Goal: Obtain resource: Obtain resource

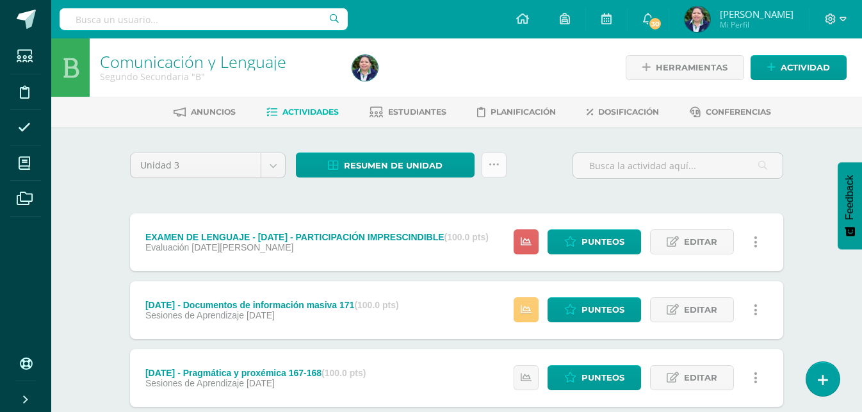
click at [495, 163] on icon at bounding box center [494, 164] width 11 height 11
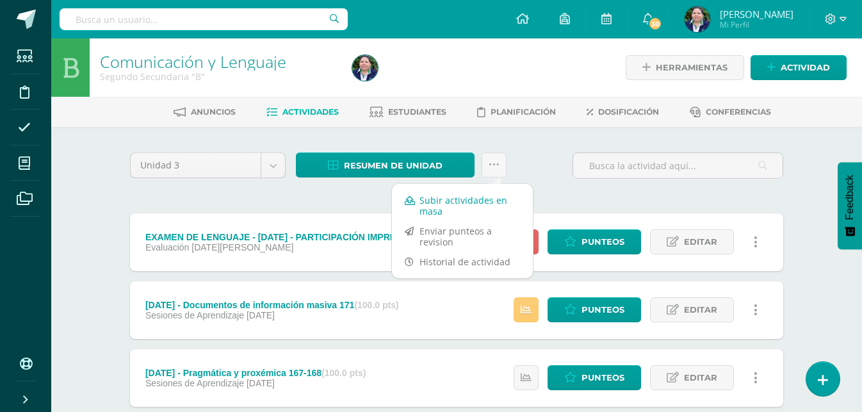
click at [451, 209] on link "Subir actividades en masa" at bounding box center [462, 205] width 141 height 31
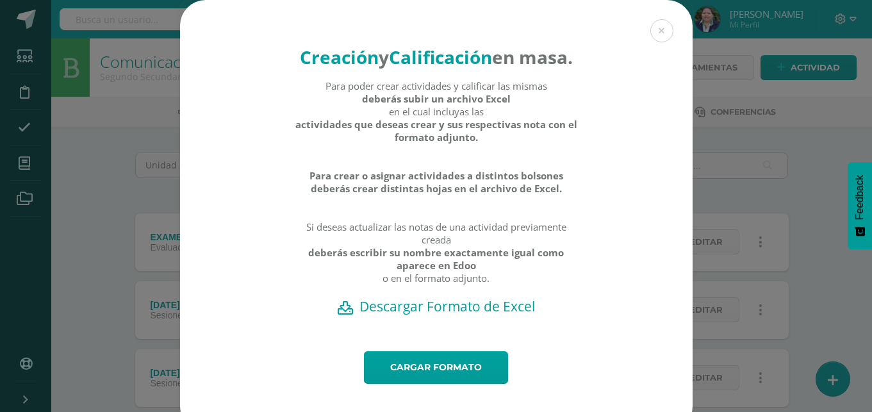
click at [405, 315] on h2 "Descargar Formato de Excel" at bounding box center [435, 306] width 467 height 18
click at [416, 384] on link "Cargar formato" at bounding box center [436, 367] width 144 height 33
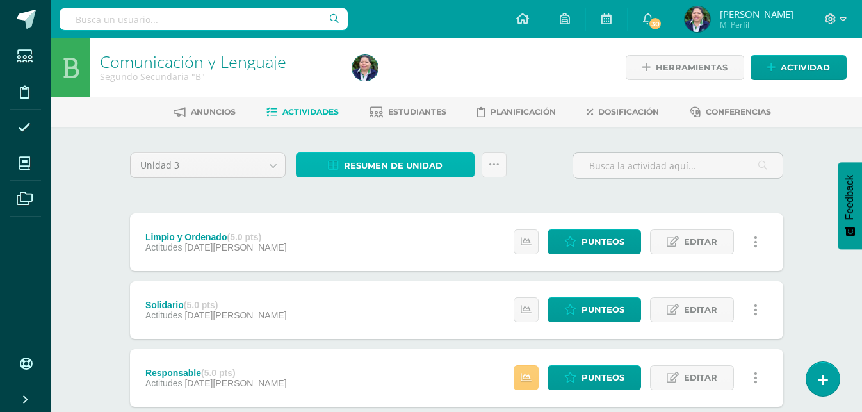
click at [421, 165] on span "Resumen de unidad" at bounding box center [393, 166] width 99 height 24
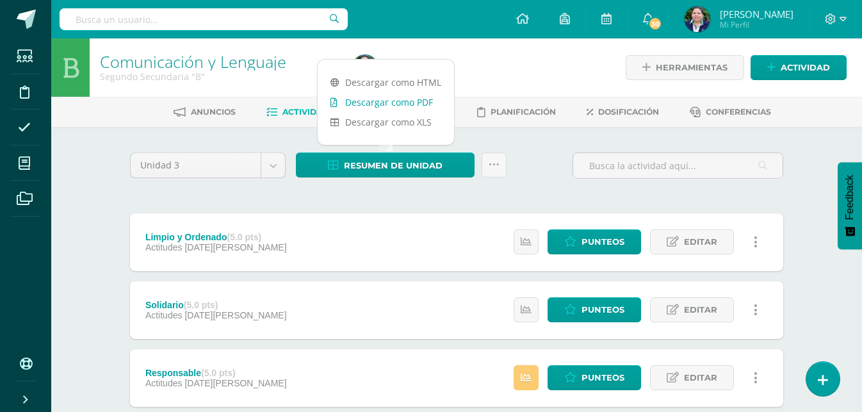
click at [409, 97] on link "Descargar como PDF" at bounding box center [386, 102] width 136 height 20
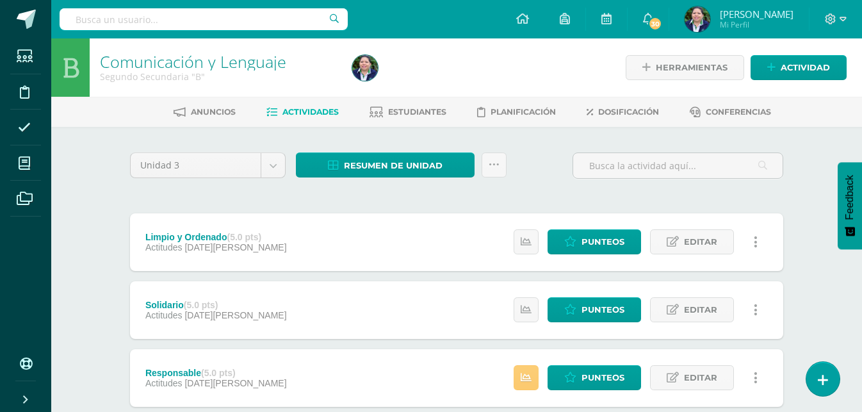
click at [523, 71] on div at bounding box center [475, 67] width 257 height 58
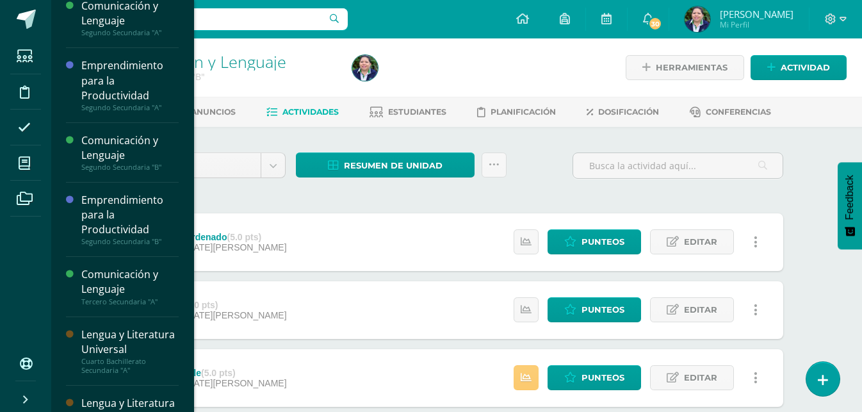
scroll to position [76, 0]
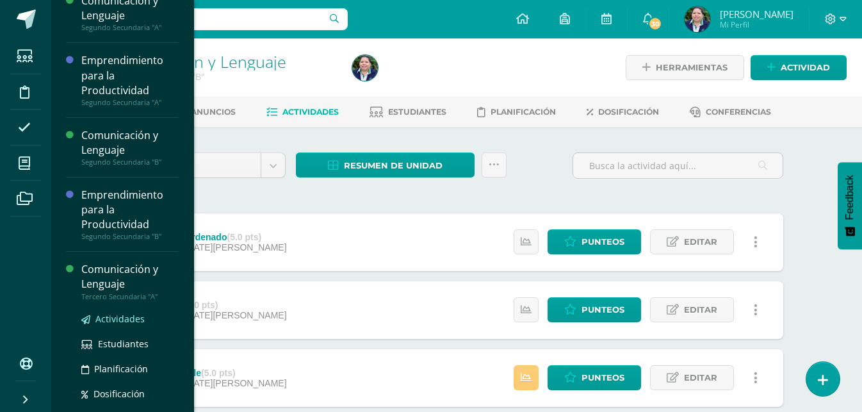
click at [115, 314] on span "Actividades" at bounding box center [119, 319] width 49 height 12
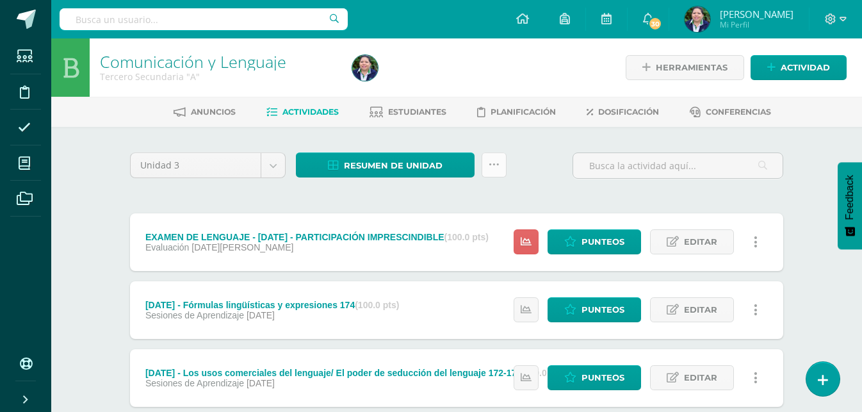
click at [495, 159] on icon at bounding box center [494, 164] width 11 height 11
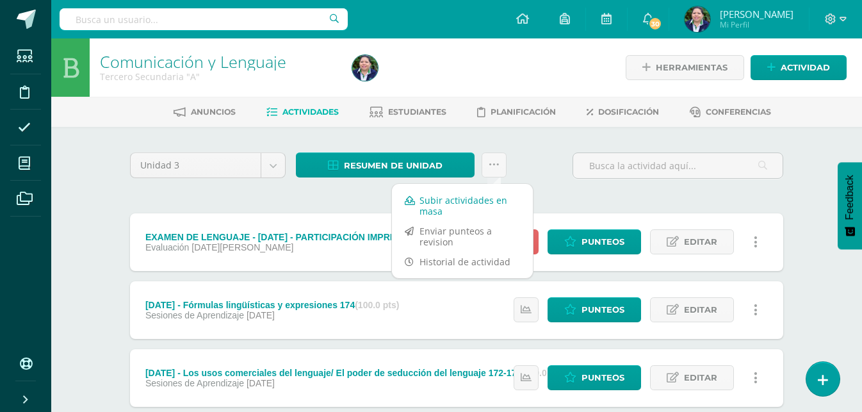
click at [457, 208] on link "Subir actividades en masa" at bounding box center [462, 205] width 141 height 31
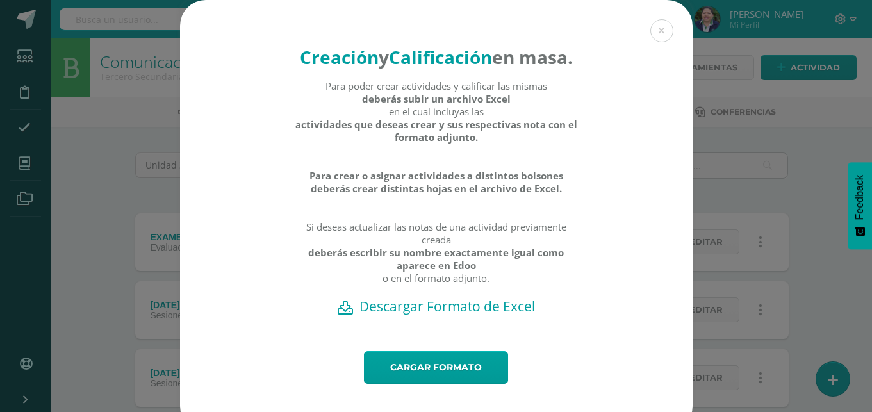
click at [406, 315] on h2 "Descargar Formato de Excel" at bounding box center [435, 306] width 467 height 18
click at [430, 384] on link "Cargar formato" at bounding box center [436, 367] width 144 height 33
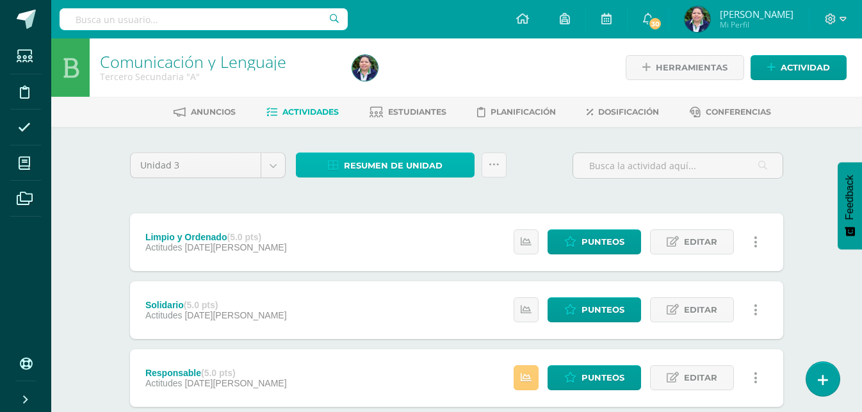
click at [428, 170] on span "Resumen de unidad" at bounding box center [393, 166] width 99 height 24
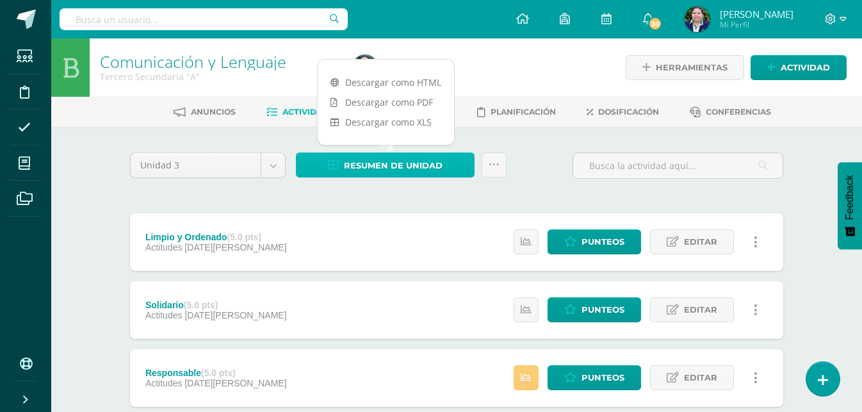
click at [428, 170] on span "Resumen de unidad" at bounding box center [393, 166] width 99 height 24
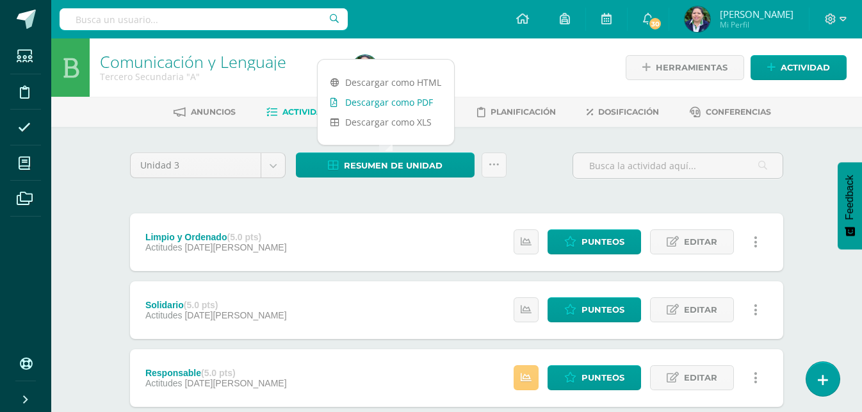
click at [403, 102] on link "Descargar como PDF" at bounding box center [386, 102] width 136 height 20
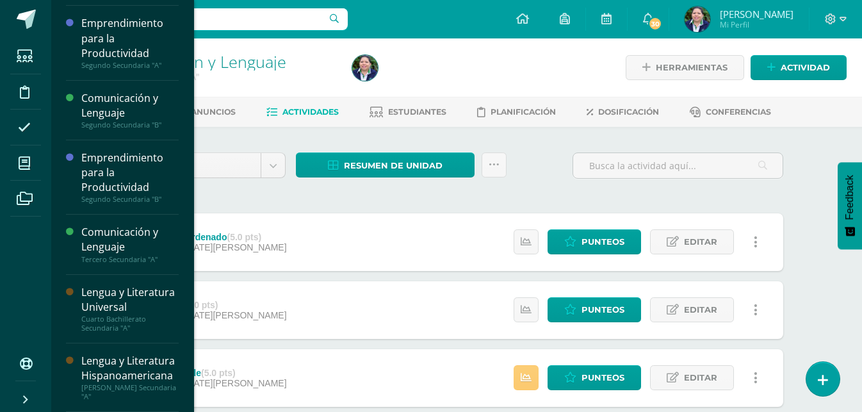
scroll to position [126, 0]
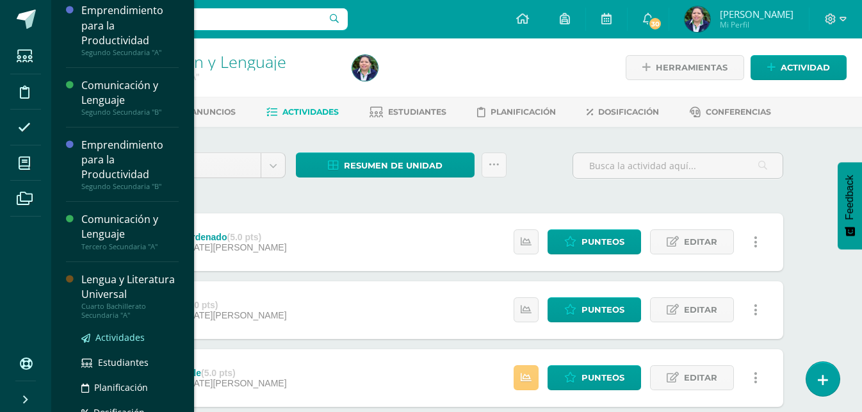
click at [105, 343] on span "Actividades" at bounding box center [119, 337] width 49 height 12
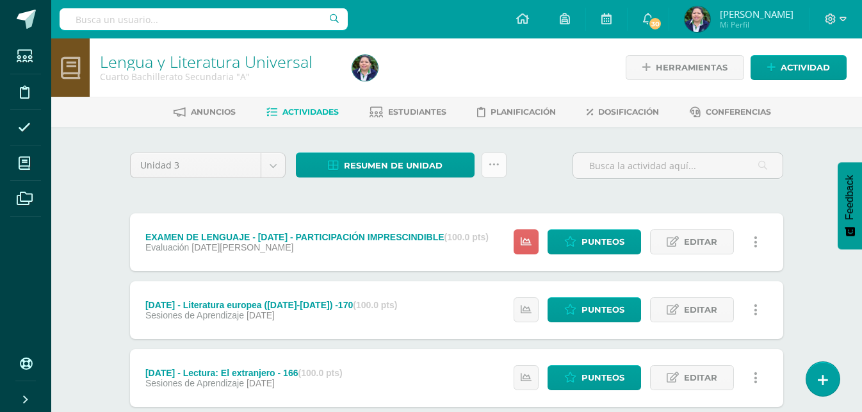
click at [488, 172] on link at bounding box center [494, 164] width 25 height 25
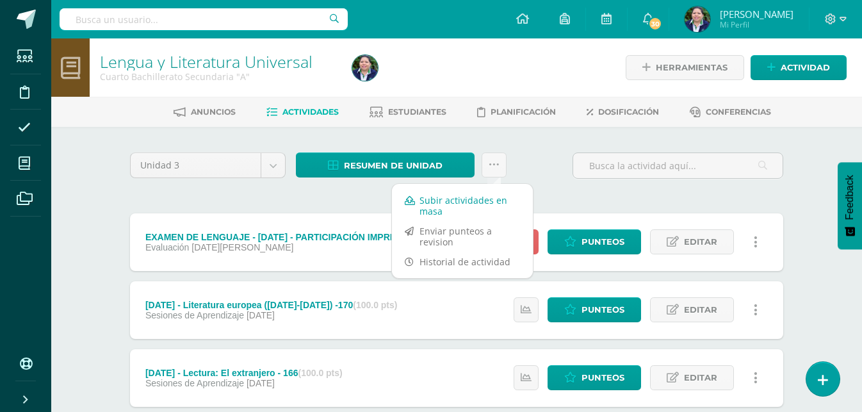
click at [469, 201] on link "Subir actividades en masa" at bounding box center [462, 205] width 141 height 31
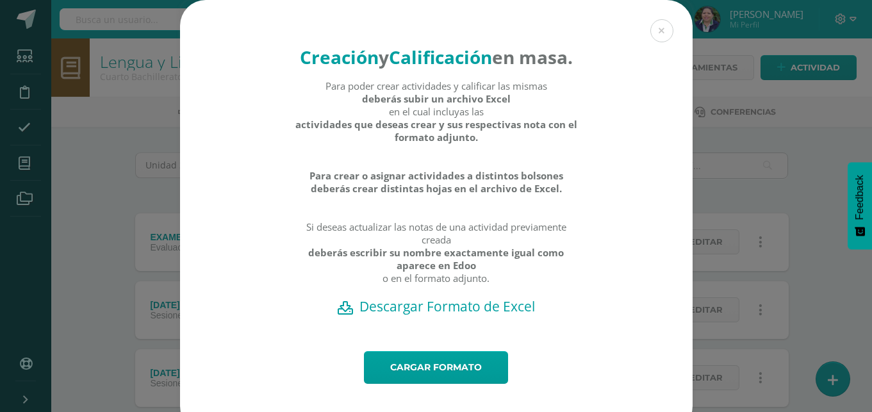
click at [425, 315] on h2 "Descargar Formato de Excel" at bounding box center [435, 306] width 467 height 18
click at [421, 384] on link "Cargar formato" at bounding box center [436, 367] width 144 height 33
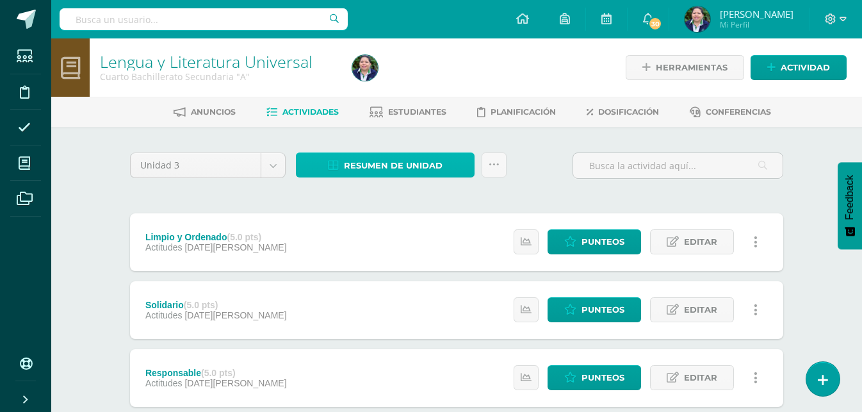
click at [391, 163] on span "Resumen de unidad" at bounding box center [393, 166] width 99 height 24
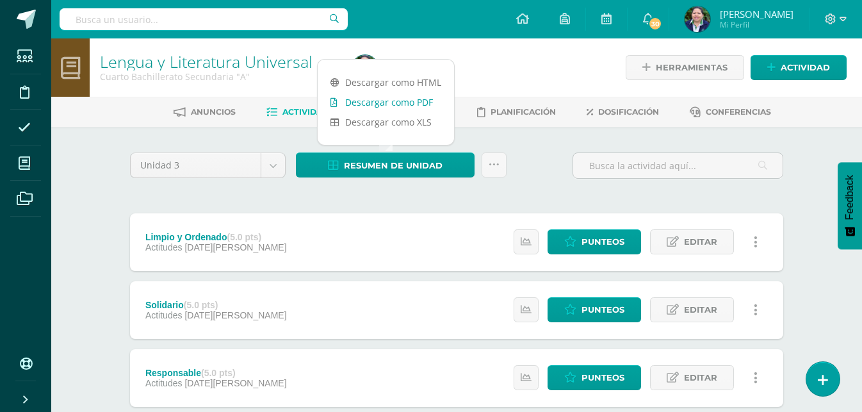
click at [407, 101] on link "Descargar como PDF" at bounding box center [386, 102] width 136 height 20
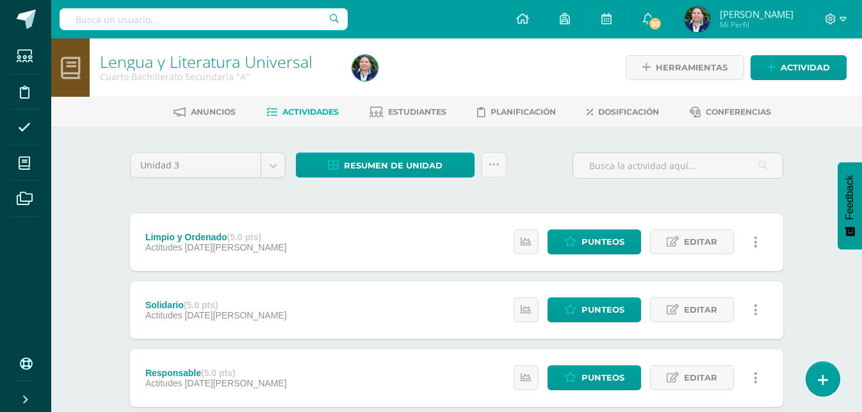
click at [538, 54] on div at bounding box center [475, 67] width 257 height 58
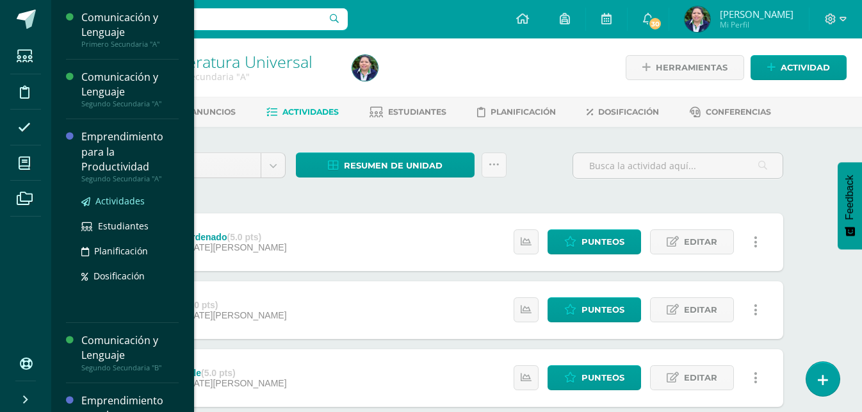
click at [115, 201] on span "Actividades" at bounding box center [119, 201] width 49 height 12
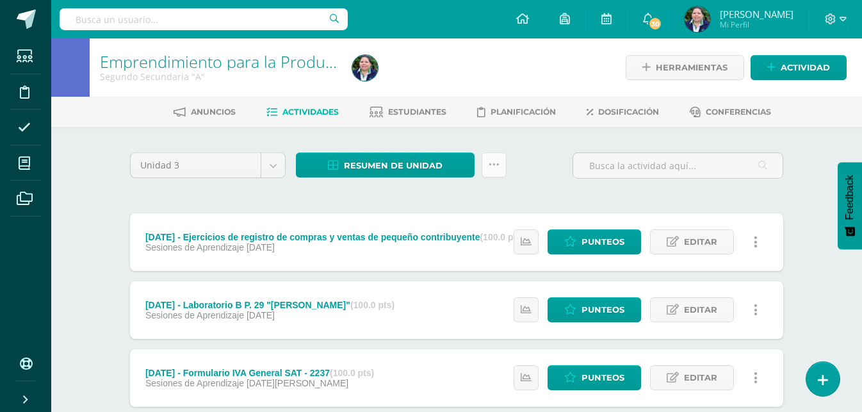
click at [485, 164] on link at bounding box center [494, 164] width 25 height 25
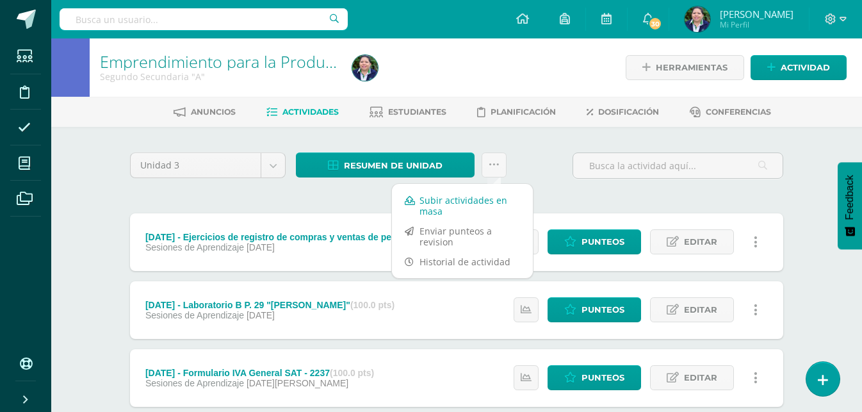
click at [457, 200] on link "Subir actividades en masa" at bounding box center [462, 205] width 141 height 31
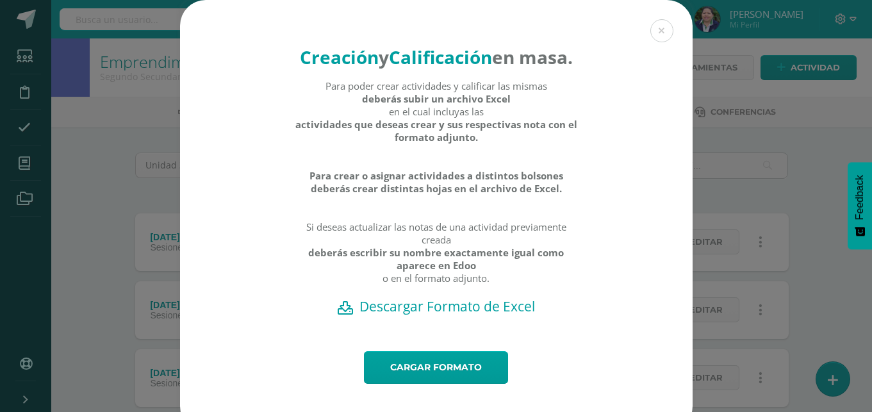
click at [446, 315] on h2 "Descargar Formato de Excel" at bounding box center [435, 306] width 467 height 18
click at [415, 384] on link "Cargar formato" at bounding box center [436, 367] width 144 height 33
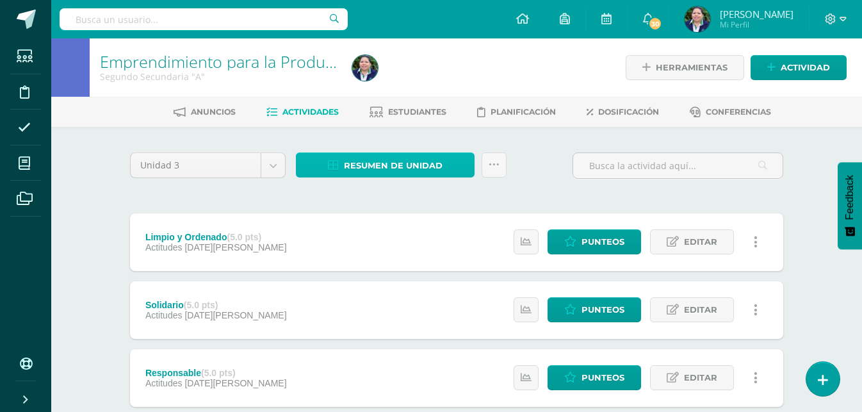
click at [382, 158] on span "Resumen de unidad" at bounding box center [393, 166] width 99 height 24
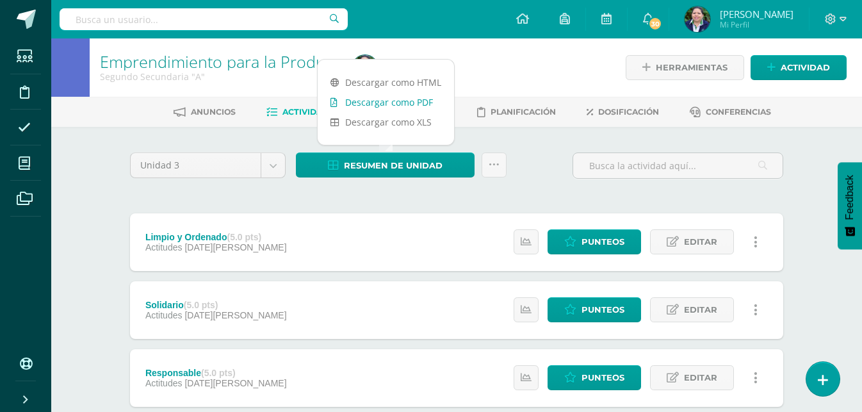
click at [416, 108] on link "Descargar como PDF" at bounding box center [386, 102] width 136 height 20
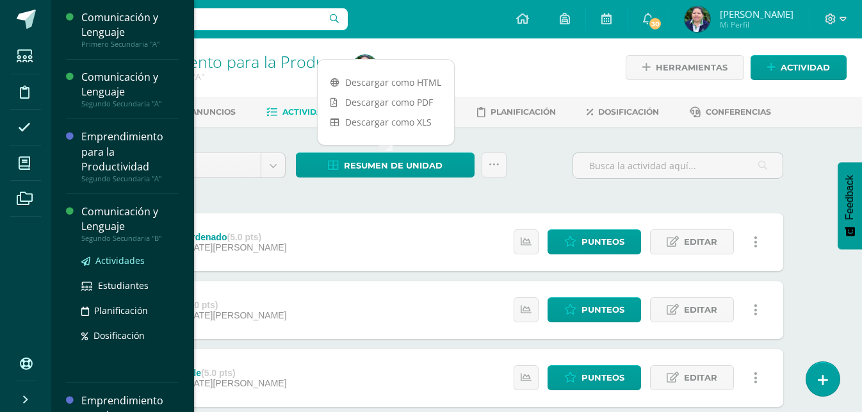
click at [121, 263] on span "Actividades" at bounding box center [119, 260] width 49 height 12
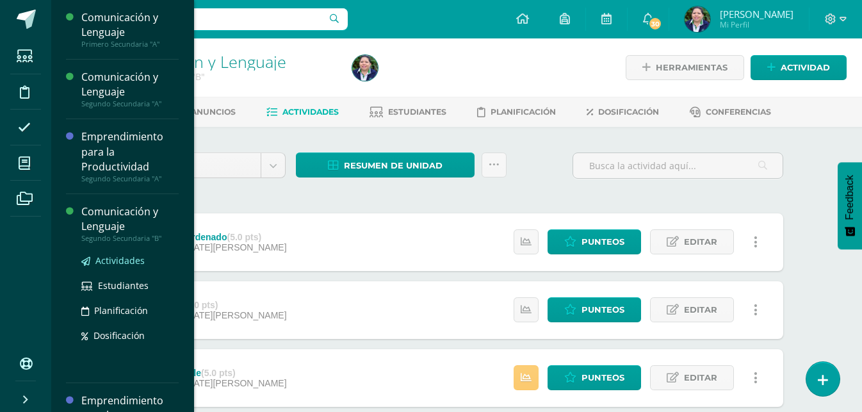
click at [120, 257] on span "Actividades" at bounding box center [119, 260] width 49 height 12
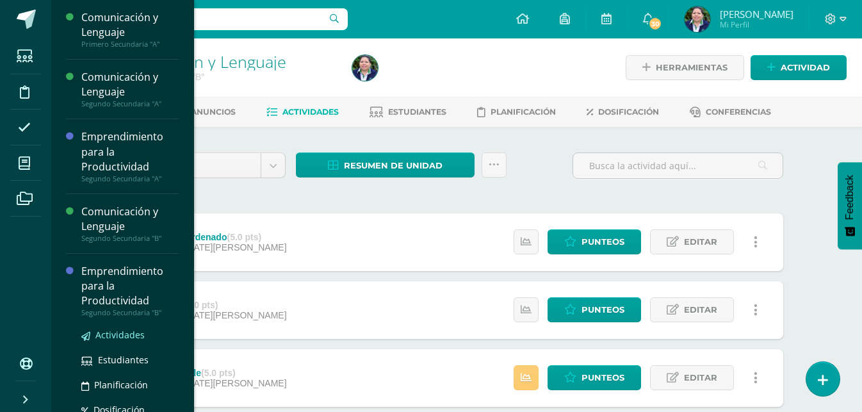
click at [122, 339] on span "Actividades" at bounding box center [119, 335] width 49 height 12
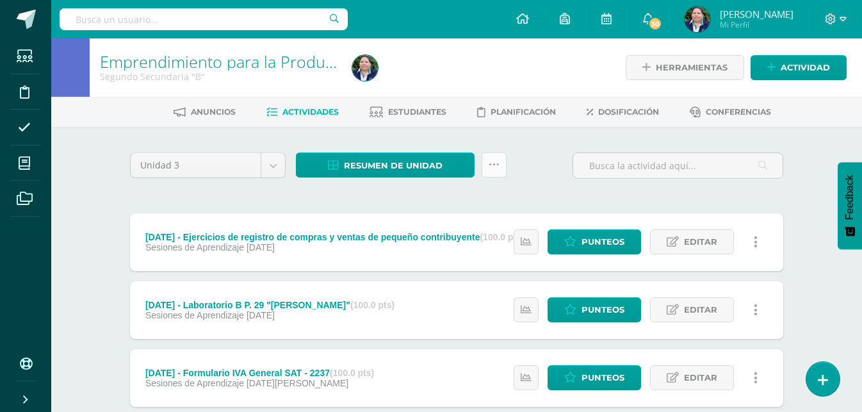
click at [500, 174] on link at bounding box center [494, 164] width 25 height 25
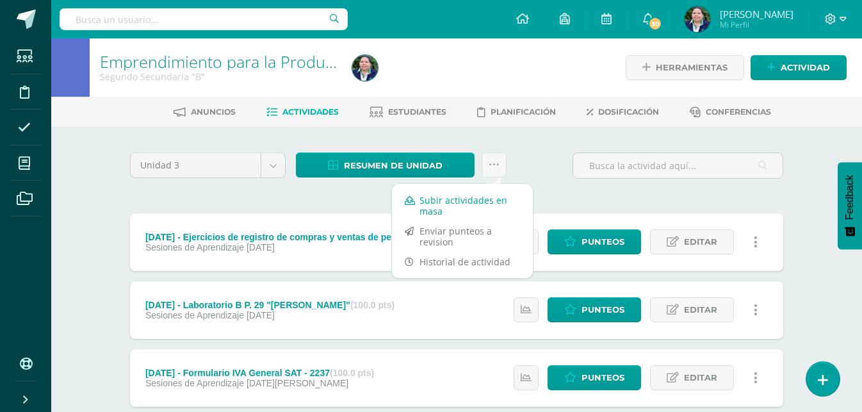
click at [472, 204] on link "Subir actividades en masa" at bounding box center [462, 205] width 141 height 31
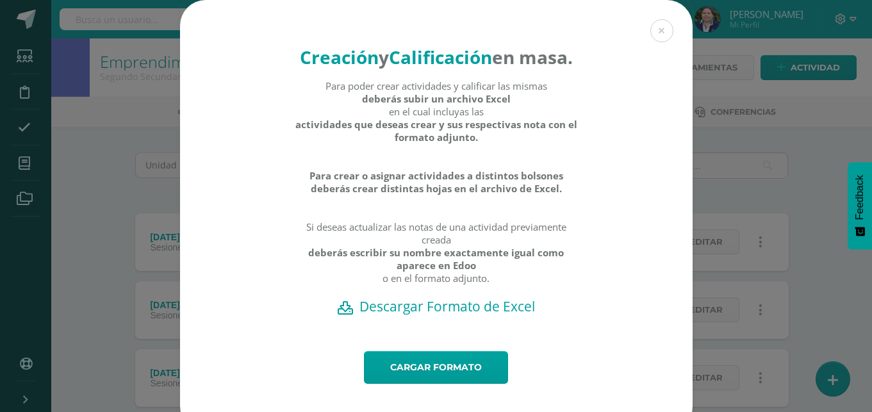
click at [428, 315] on h2 "Descargar Formato de Excel" at bounding box center [435, 306] width 467 height 18
click at [402, 384] on link "Cargar formato" at bounding box center [436, 367] width 144 height 33
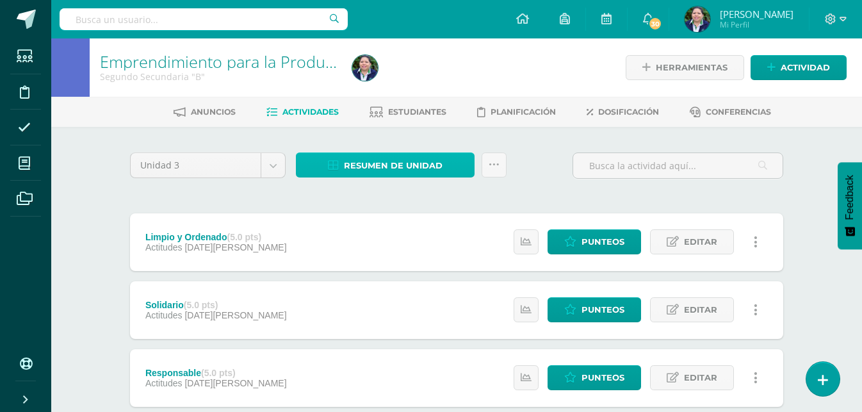
click at [438, 154] on span "Resumen de unidad" at bounding box center [393, 166] width 99 height 24
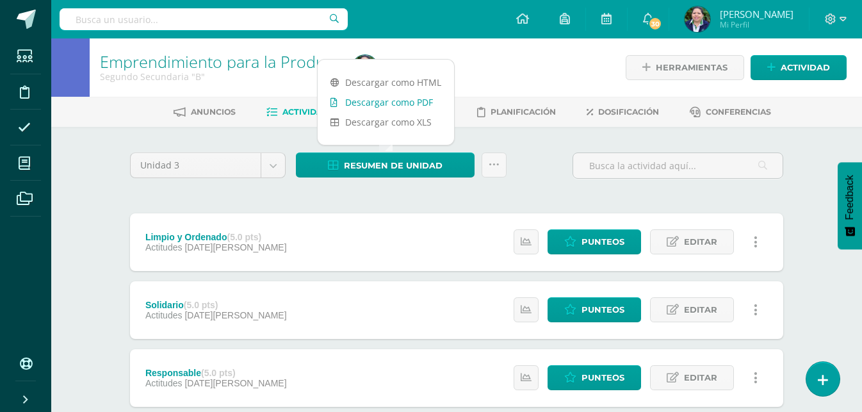
click at [426, 101] on link "Descargar como PDF" at bounding box center [386, 102] width 136 height 20
click at [466, 49] on div at bounding box center [475, 67] width 257 height 58
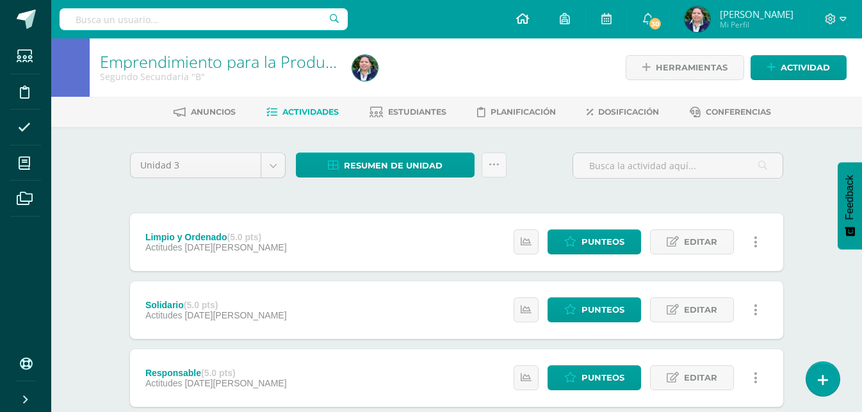
click at [529, 17] on icon at bounding box center [522, 19] width 13 height 12
